Goal: Task Accomplishment & Management: Use online tool/utility

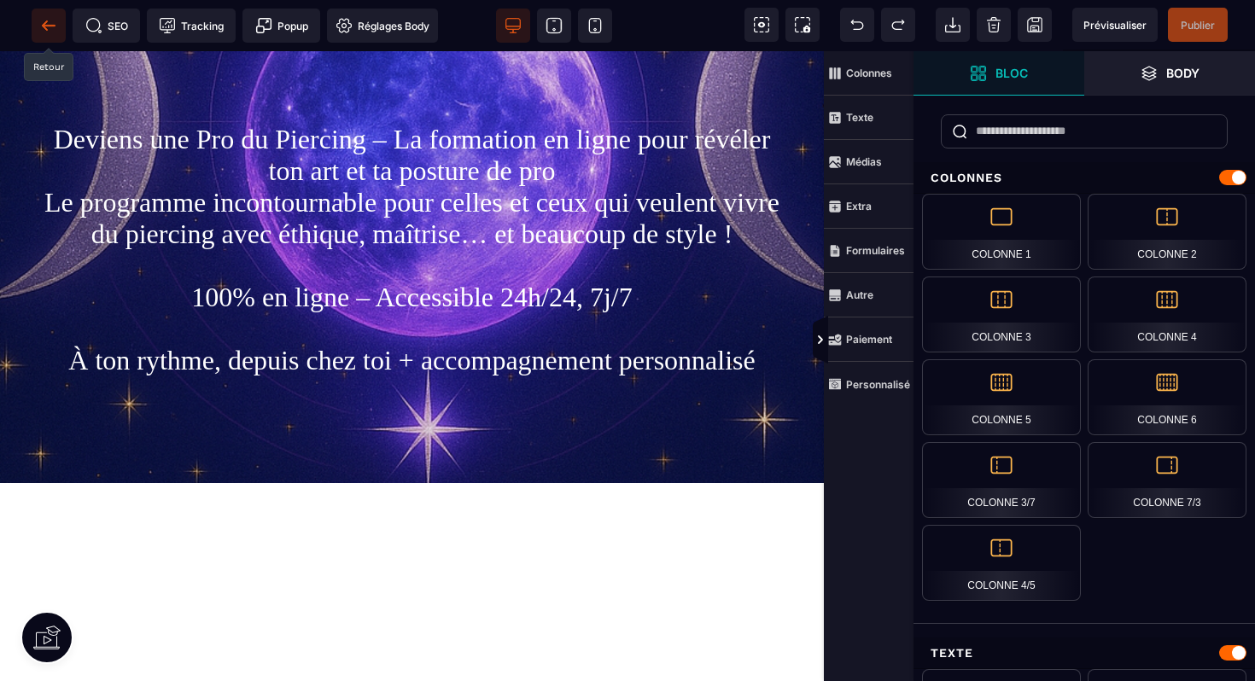
click at [43, 17] on icon at bounding box center [48, 25] width 17 height 17
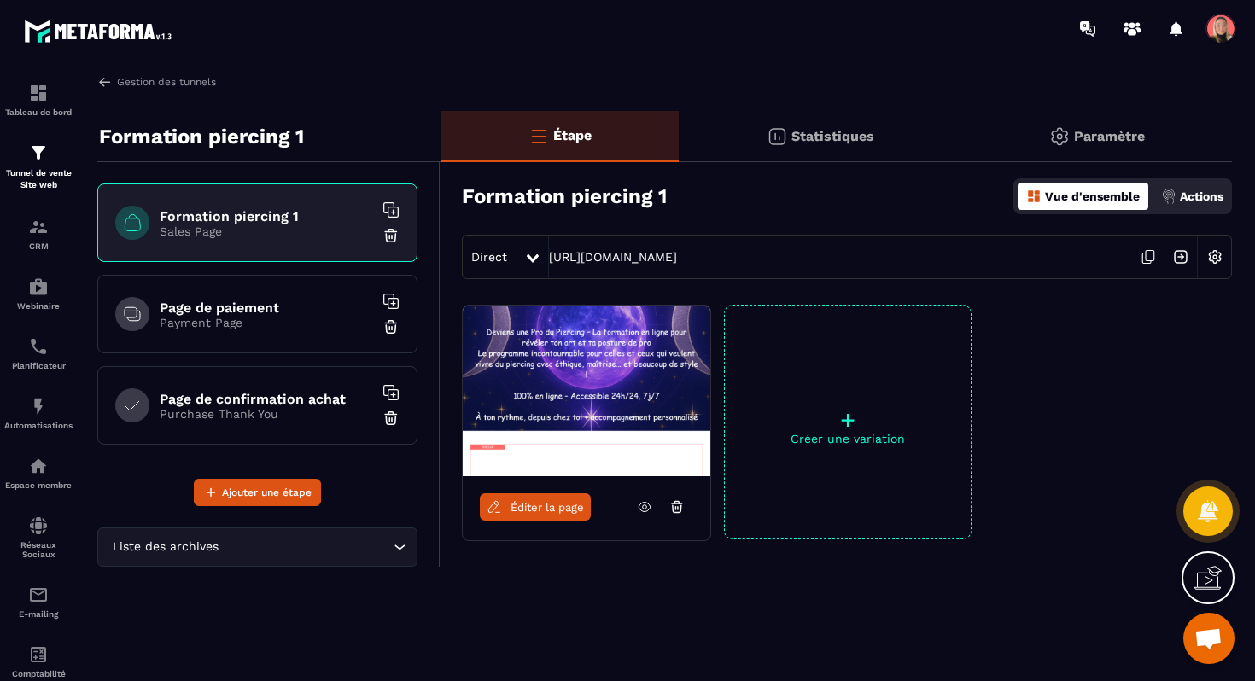
click at [1202, 643] on span "Ouvrir le chat" at bounding box center [1208, 640] width 28 height 24
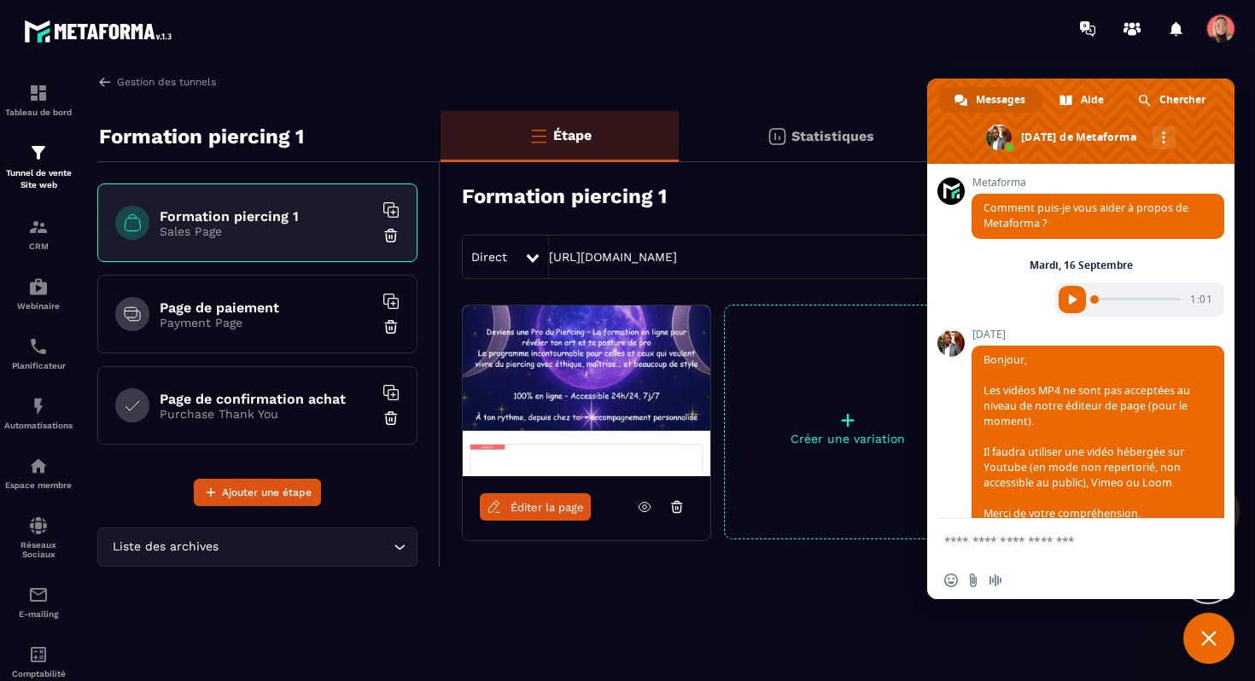
scroll to position [9142, 0]
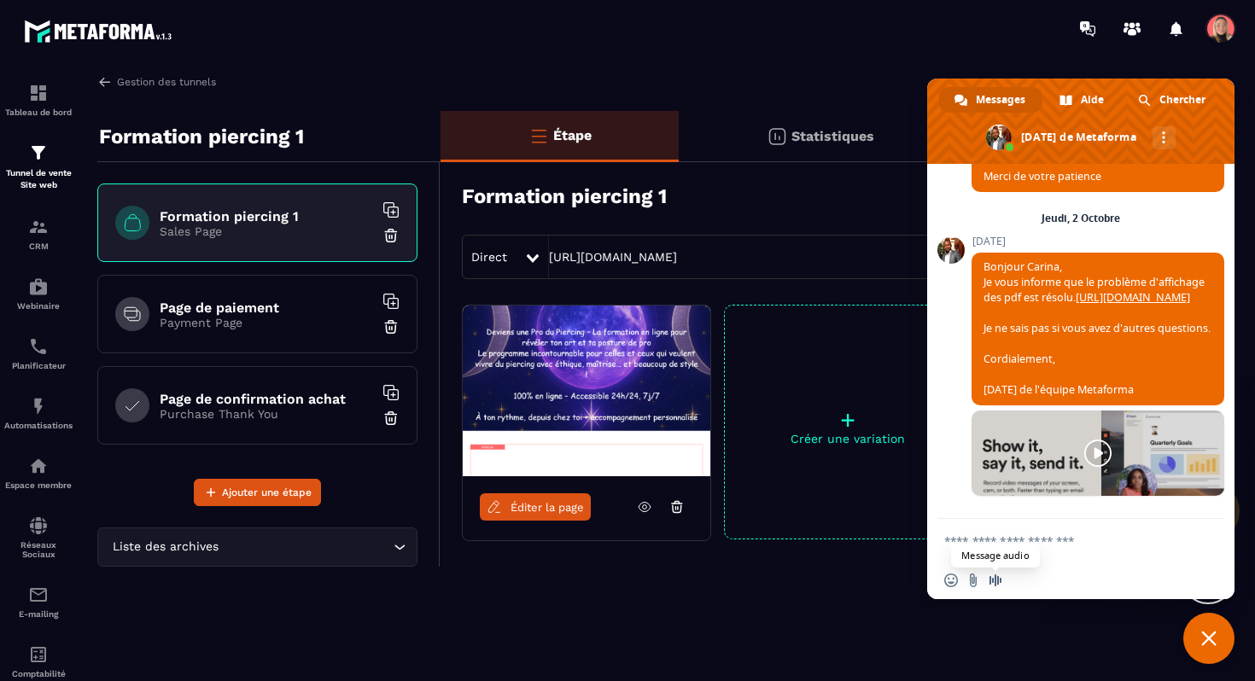
click at [989, 582] on span "Message audio" at bounding box center [996, 581] width 14 height 14
click at [1071, 580] on span at bounding box center [1073, 581] width 14 height 14
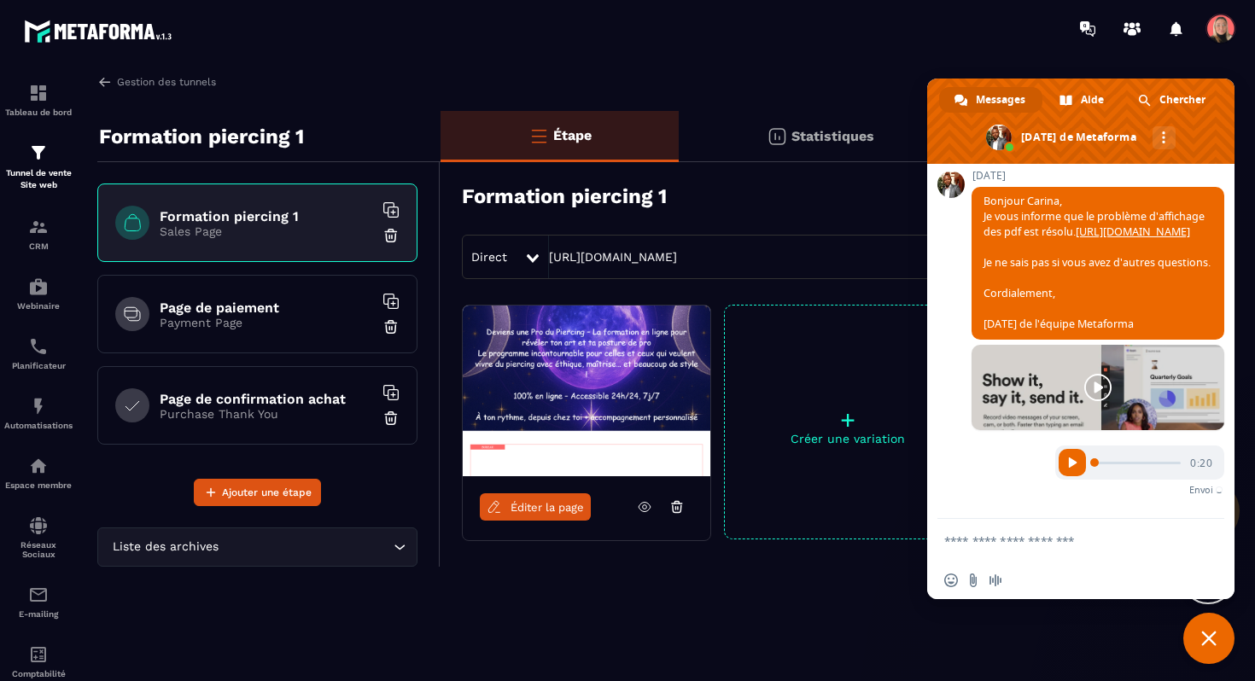
scroll to position [9188, 0]
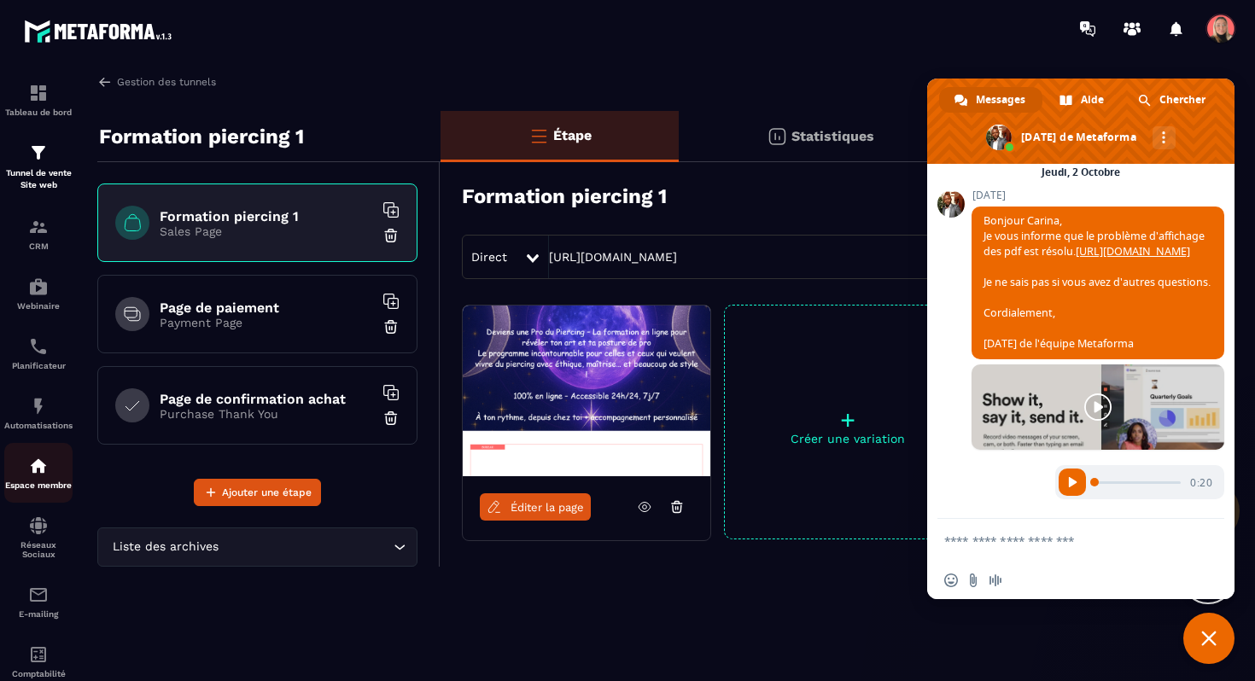
click at [26, 479] on div "Espace membre" at bounding box center [38, 473] width 68 height 34
click at [32, 488] on p "Espace membre" at bounding box center [38, 485] width 68 height 9
click at [57, 108] on p "Tableau de bord" at bounding box center [38, 112] width 68 height 9
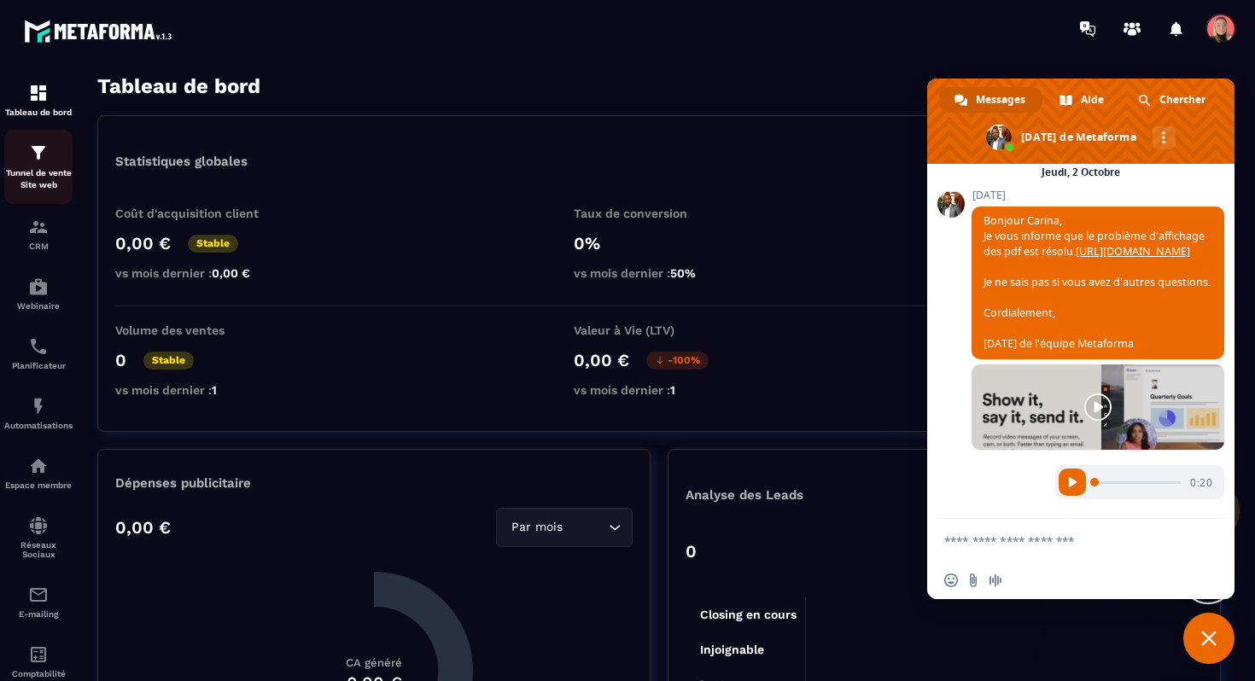
click at [51, 172] on p "Tunnel de vente Site web" at bounding box center [38, 179] width 68 height 24
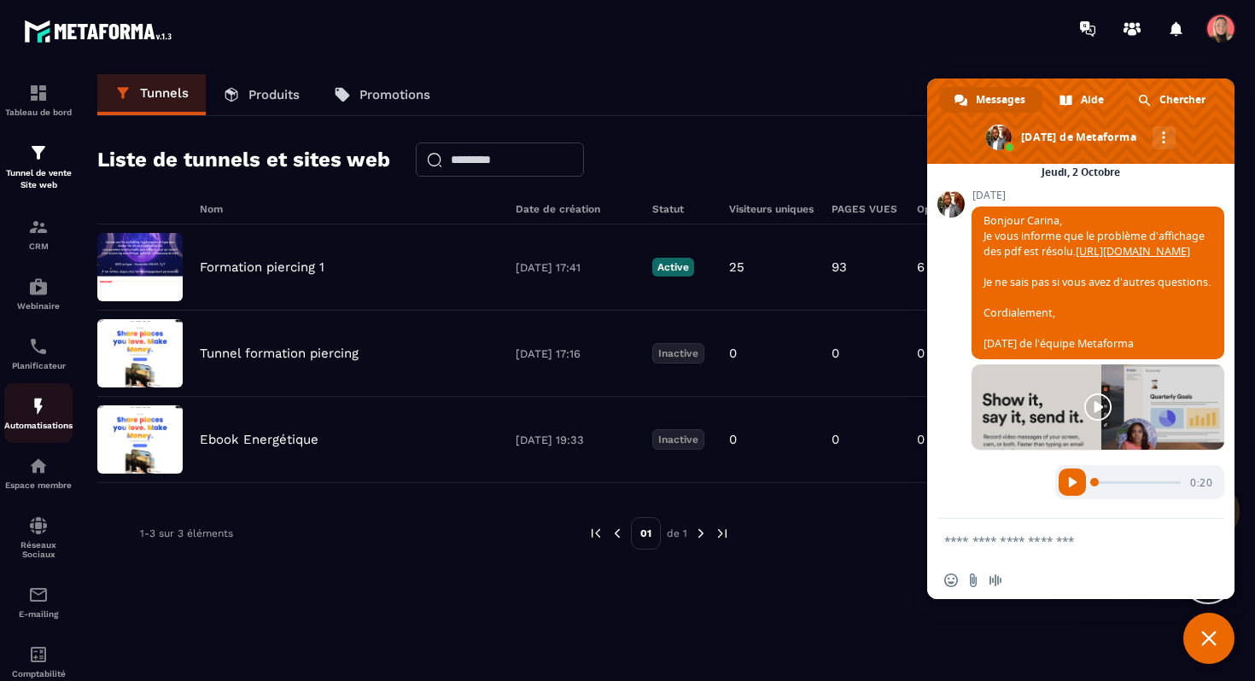
click at [35, 429] on p "Automatisations" at bounding box center [38, 425] width 68 height 9
click at [55, 482] on div "Espace membre" at bounding box center [38, 473] width 68 height 34
click at [34, 355] on img at bounding box center [38, 346] width 20 height 20
click at [30, 490] on p "Espace membre" at bounding box center [38, 485] width 68 height 9
